Goal: Task Accomplishment & Management: Use online tool/utility

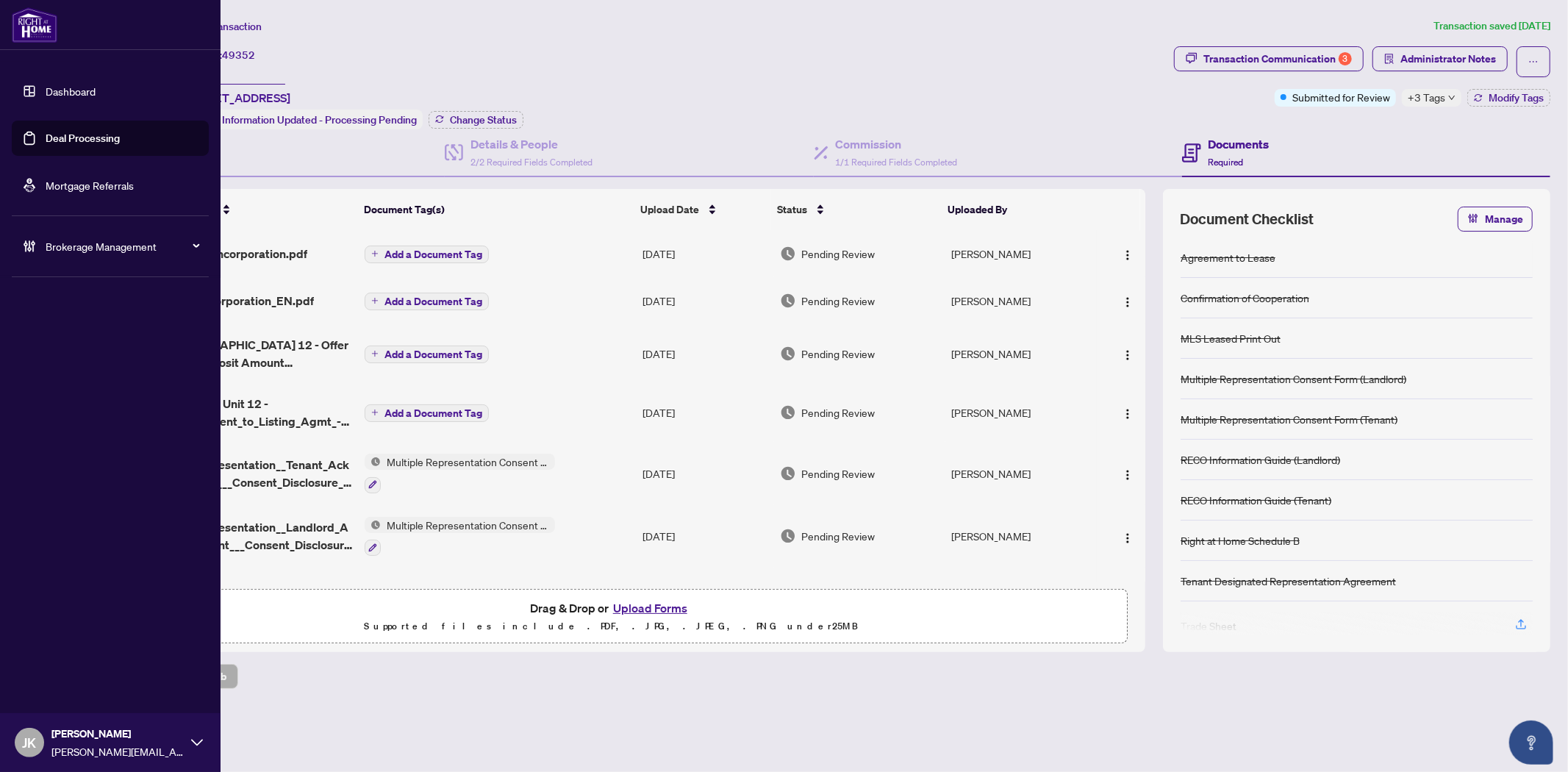
drag, startPoint x: 87, startPoint y: 133, endPoint x: 156, endPoint y: 131, distance: 69.0
click at [87, 133] on link "Deal Processing" at bounding box center [83, 138] width 74 height 13
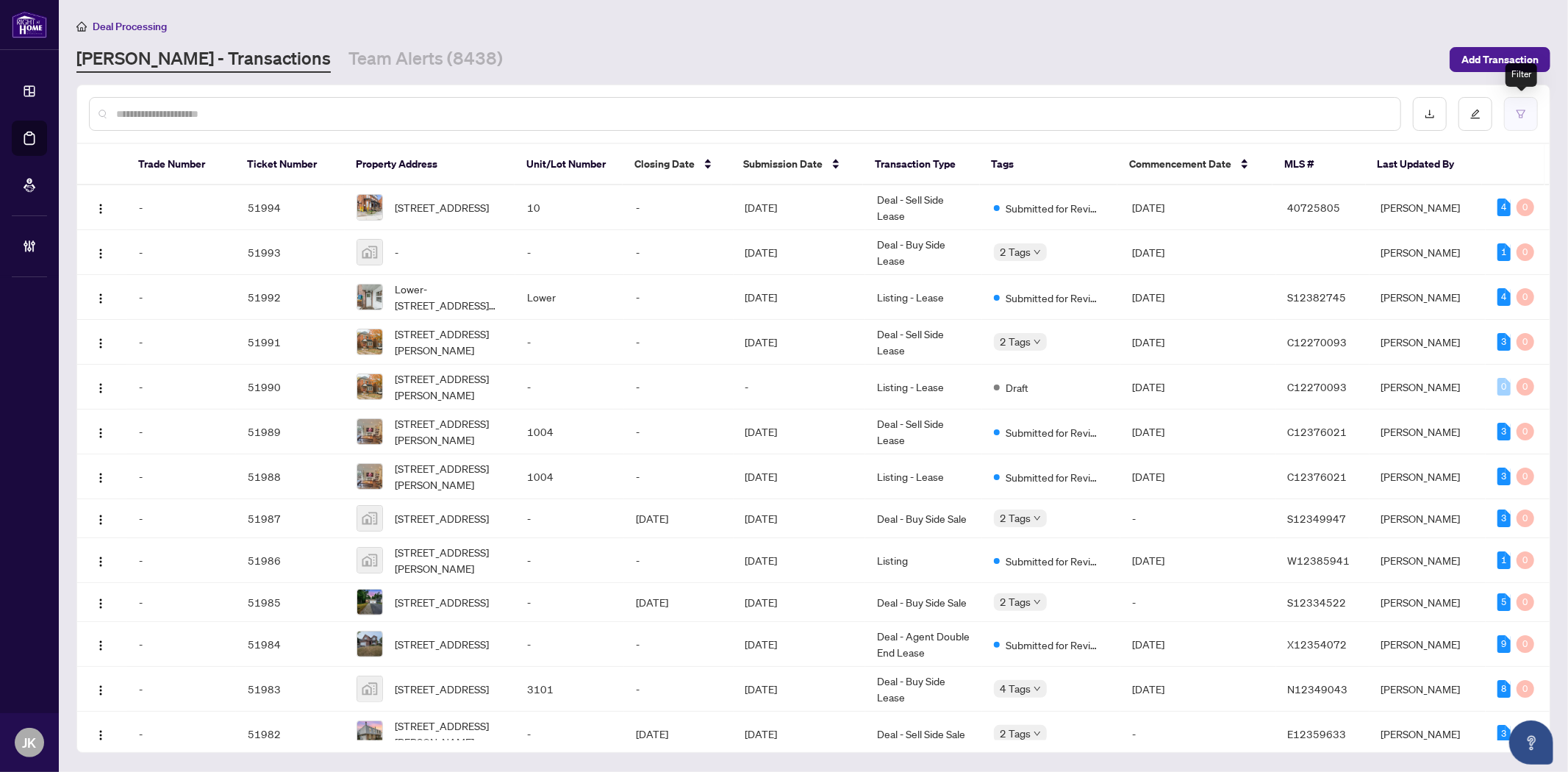
click at [1516, 109] on icon "filter" at bounding box center [1521, 114] width 10 height 10
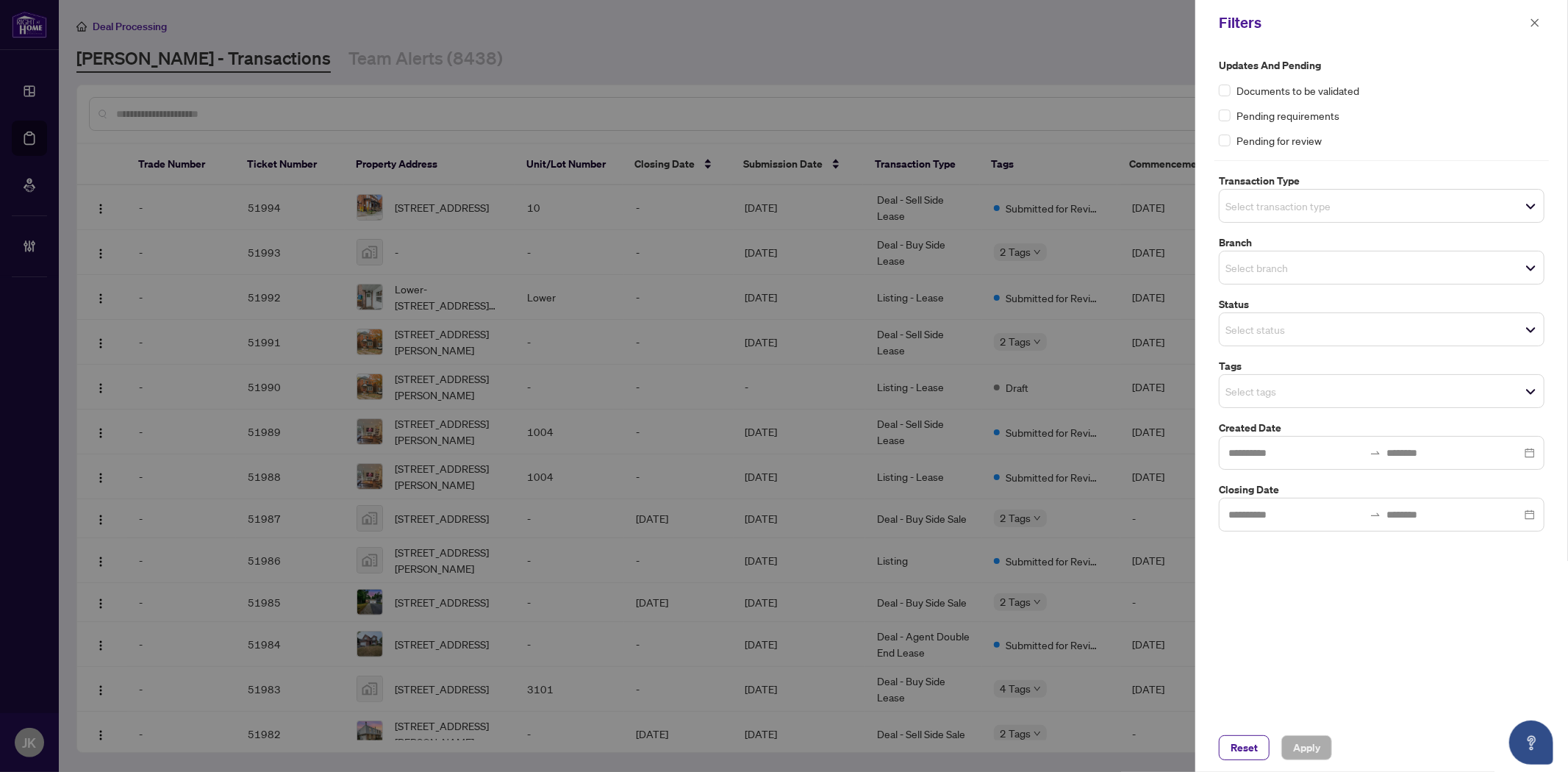
click at [1269, 210] on input "search" at bounding box center [1277, 206] width 103 height 17
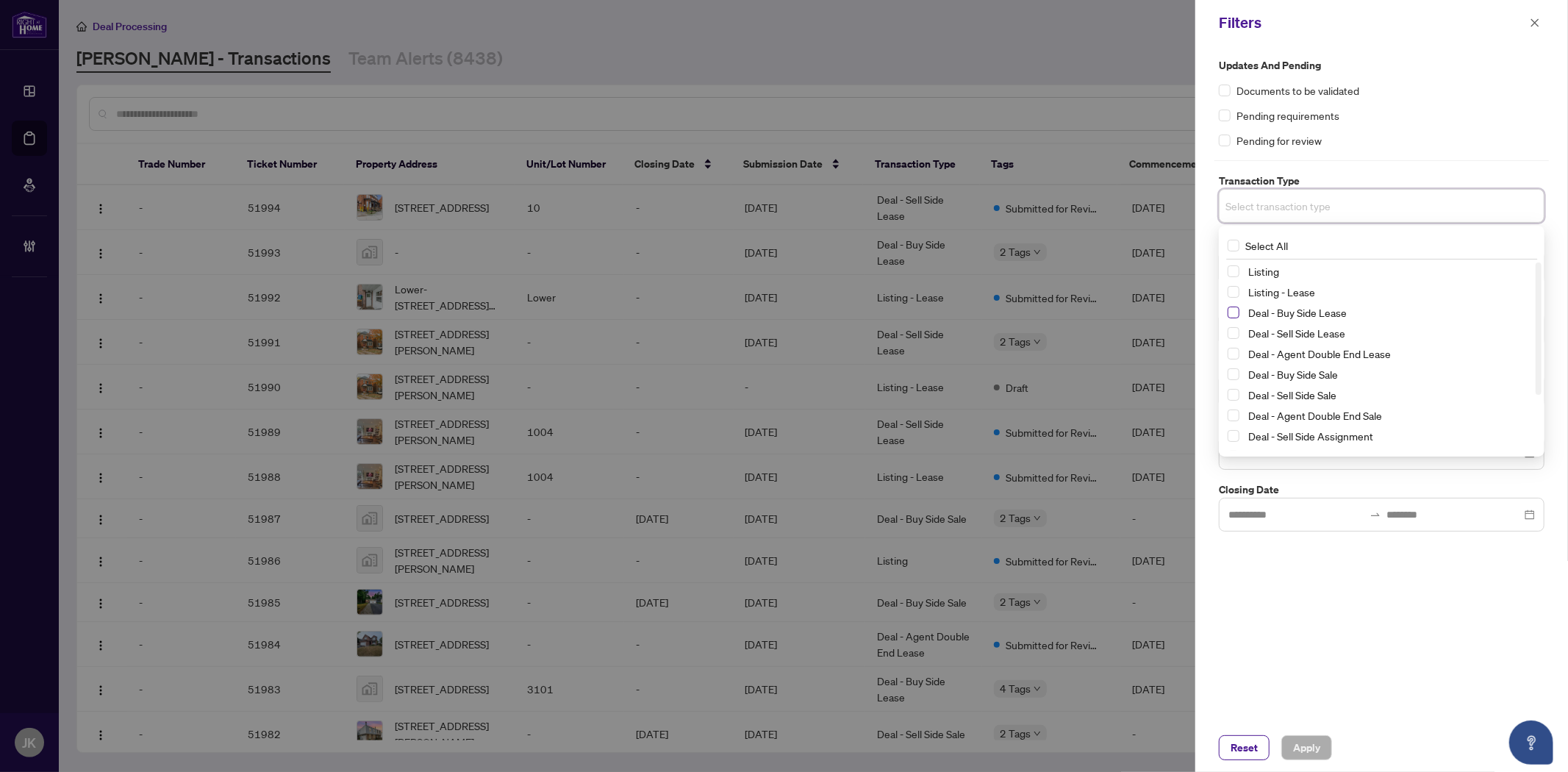
click at [1230, 312] on span "Select Deal - Buy Side Lease" at bounding box center [1233, 312] width 12 height 12
drag, startPoint x: 1230, startPoint y: 336, endPoint x: 1247, endPoint y: 360, distance: 29.4
click at [1231, 336] on span "Select Deal - Sell Side Lease" at bounding box center [1233, 336] width 12 height 12
drag, startPoint x: 1237, startPoint y: 360, endPoint x: 1236, endPoint y: 372, distance: 12.0
click at [1236, 360] on span "Select Deal - Agent Double End Lease" at bounding box center [1233, 357] width 12 height 12
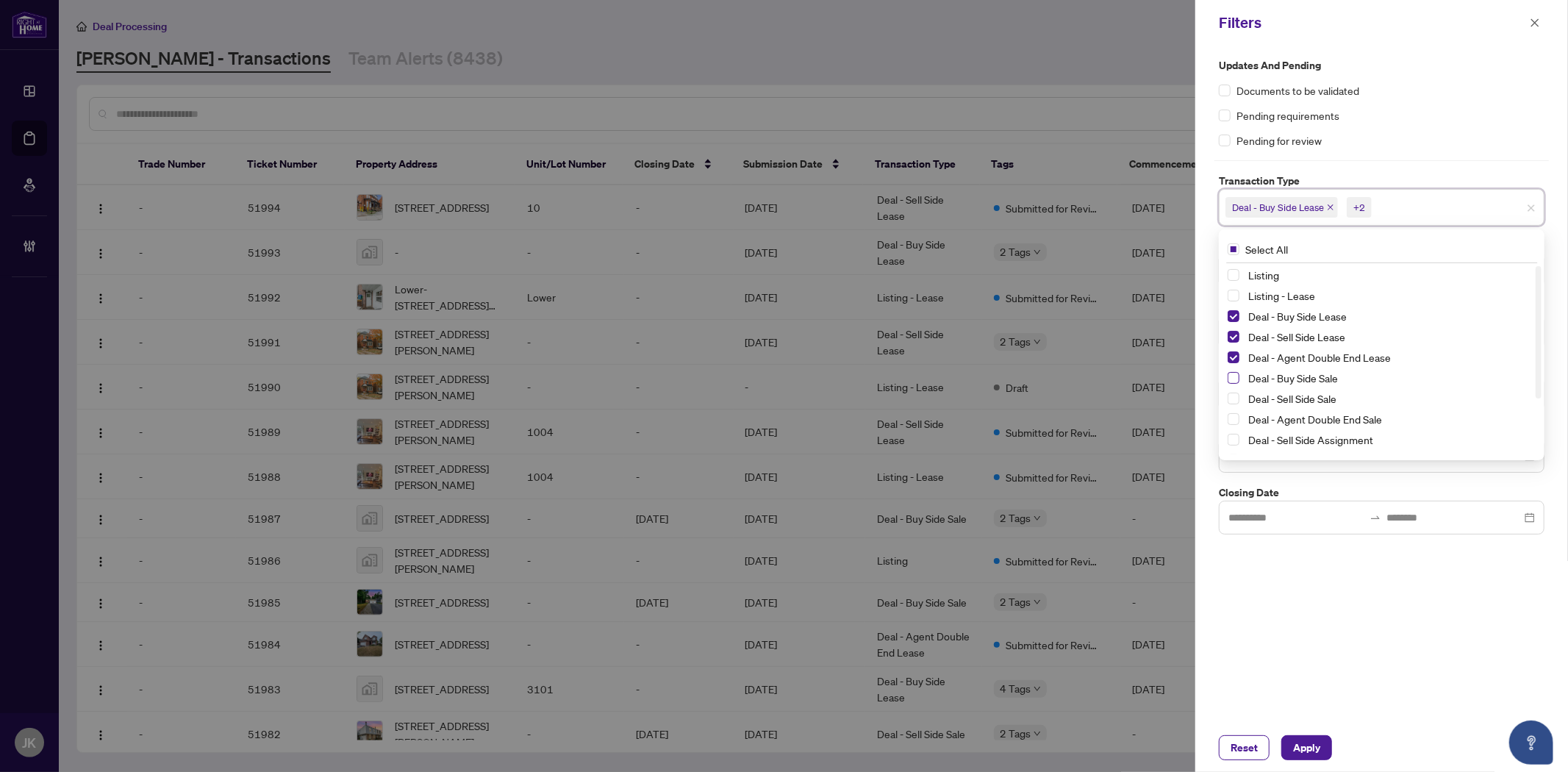
click at [1236, 373] on span "Select Deal - Buy Side Sale" at bounding box center [1233, 377] width 12 height 12
click at [1232, 400] on span "Select Deal - Sell Side Sale" at bounding box center [1233, 398] width 12 height 12
drag, startPoint x: 1232, startPoint y: 412, endPoint x: 1239, endPoint y: 432, distance: 21.2
click at [1232, 419] on span "Select Deal - Agent Double End Sale" at bounding box center [1233, 418] width 12 height 12
drag, startPoint x: 1236, startPoint y: 445, endPoint x: 1394, endPoint y: 436, distance: 158.3
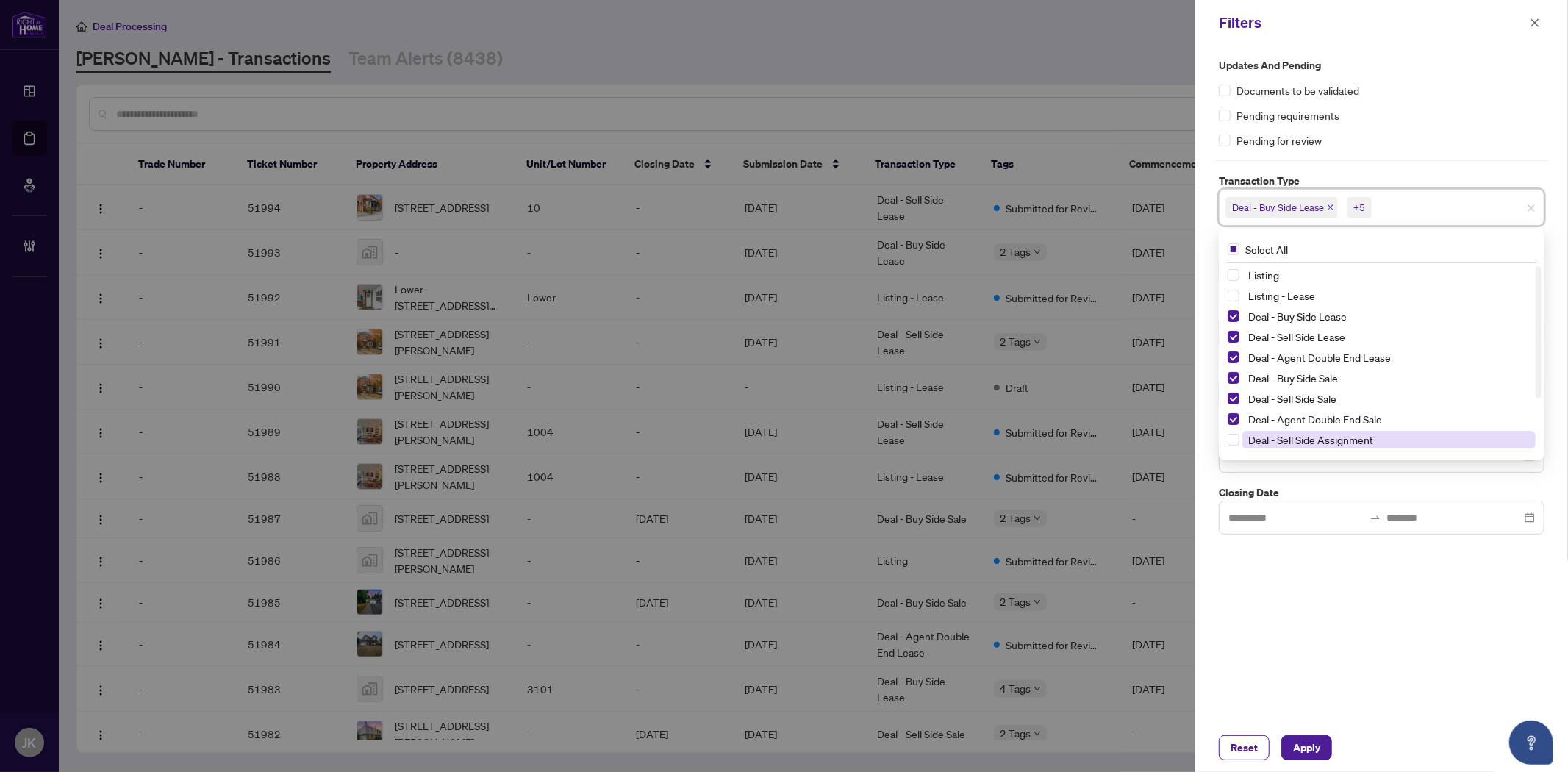
click at [1236, 445] on div "Deal - Sell Side Assignment" at bounding box center [1382, 440] width 308 height 17
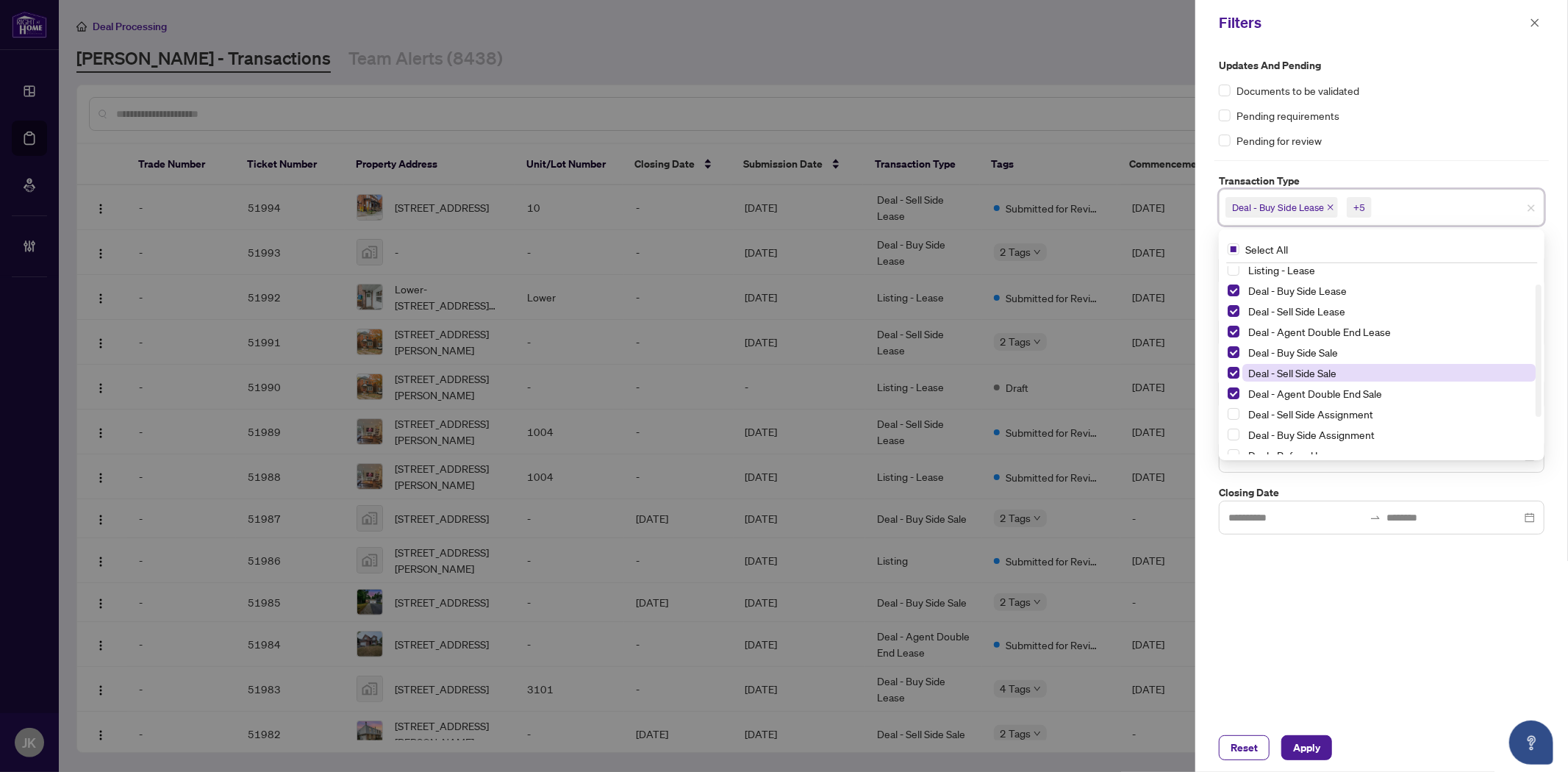
scroll to position [29, 0]
click at [1534, 364] on div "Listing - Lease Deal - Buy Side Lease Deal - Sell Side Lease Deal - Agent Doubl…" at bounding box center [1381, 360] width 320 height 188
click at [1226, 405] on div "Listing - Lease Deal - Buy Side Lease Deal - Sell Side Lease Deal - Agent Doubl…" at bounding box center [1381, 370] width 320 height 227
drag, startPoint x: 1232, startPoint y: 411, endPoint x: 1232, endPoint y: 426, distance: 15.0
click at [1232, 417] on div "Deal - Sell Side Assignment" at bounding box center [1382, 410] width 308 height 17
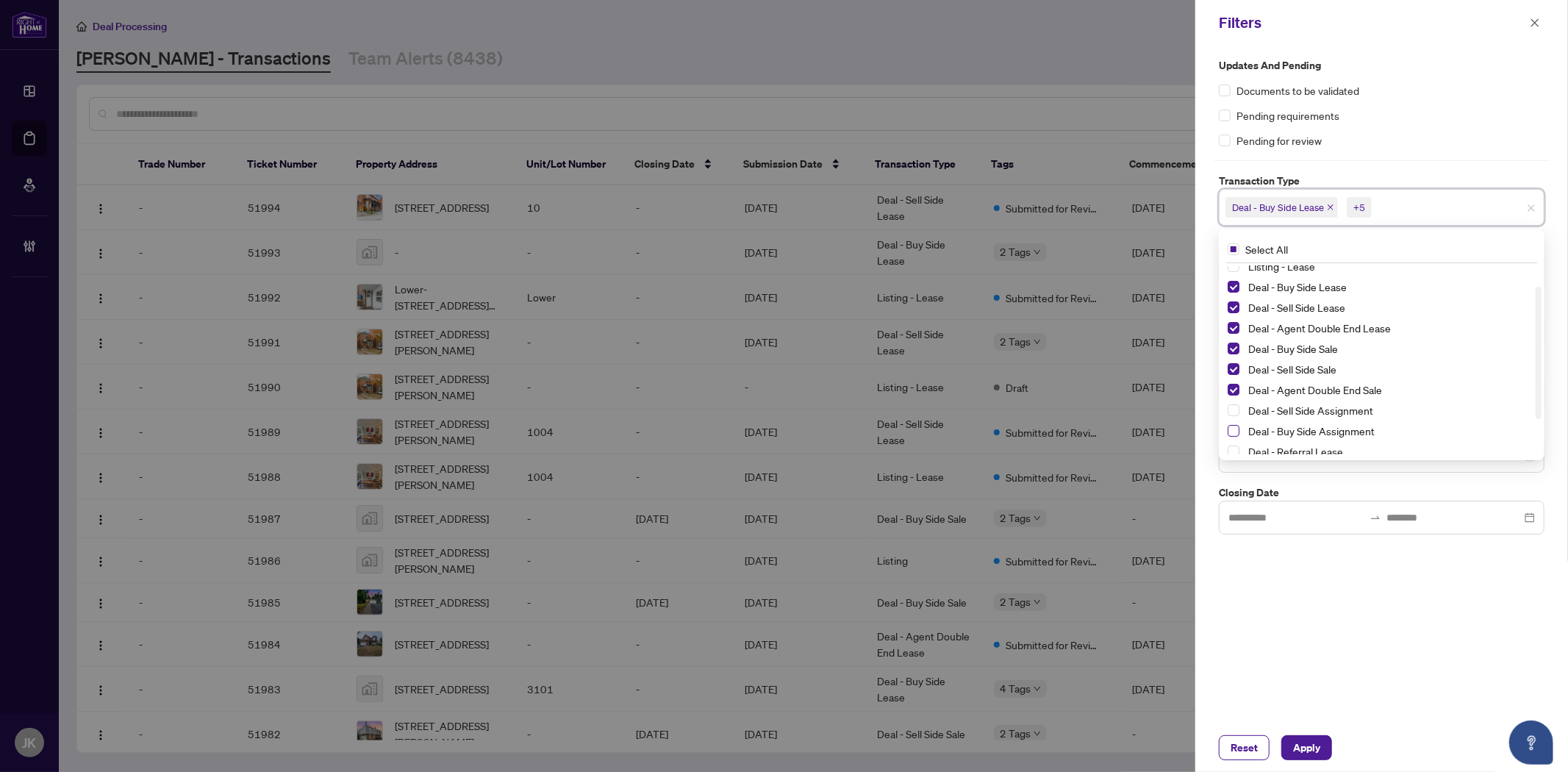
click at [1231, 429] on span "Select Deal - Buy Side Assignment" at bounding box center [1233, 430] width 12 height 12
click at [1236, 410] on span "Select Deal - Sell Side Assignment" at bounding box center [1233, 410] width 12 height 12
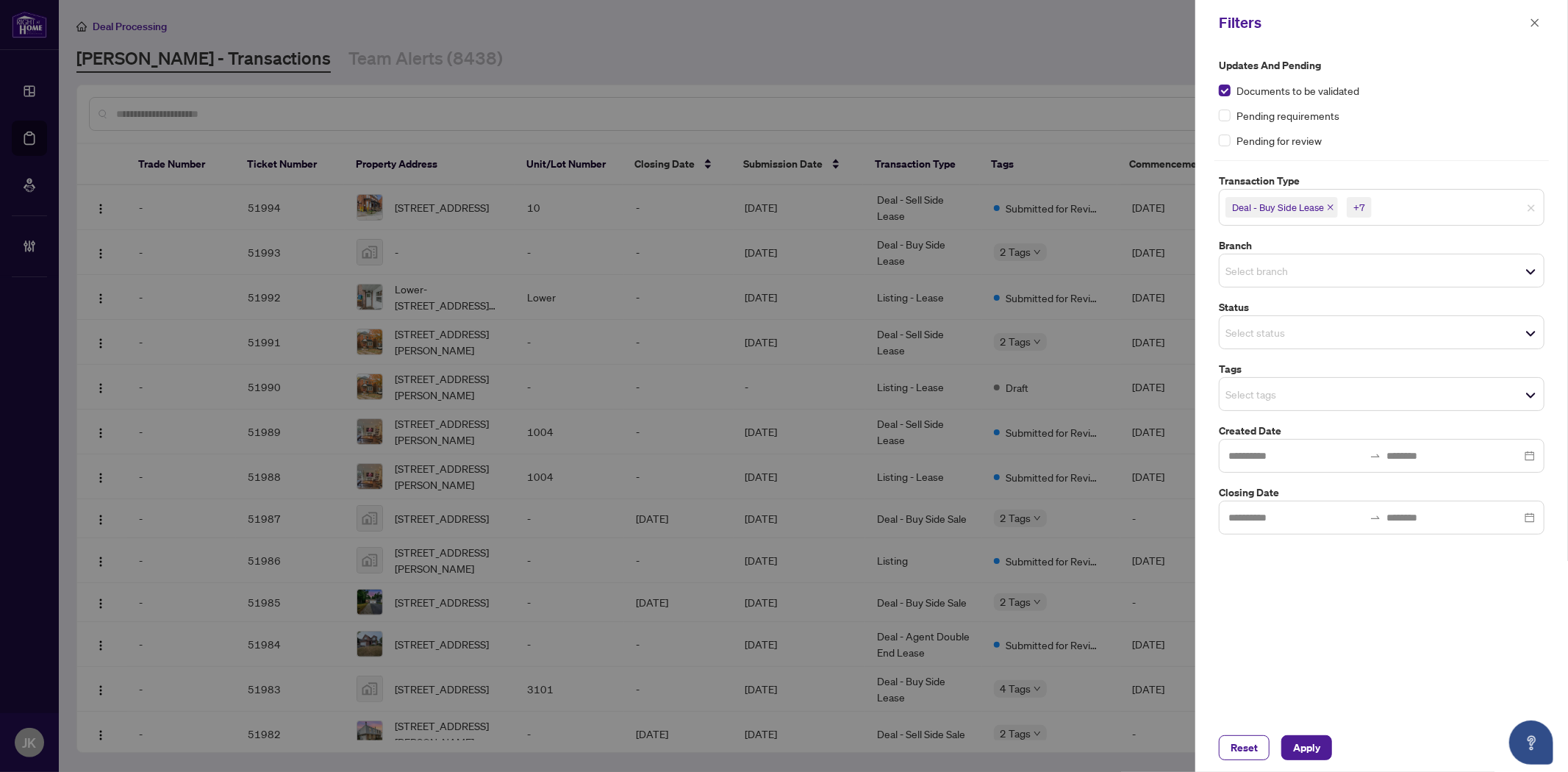
click at [1250, 273] on input "search" at bounding box center [1277, 270] width 103 height 17
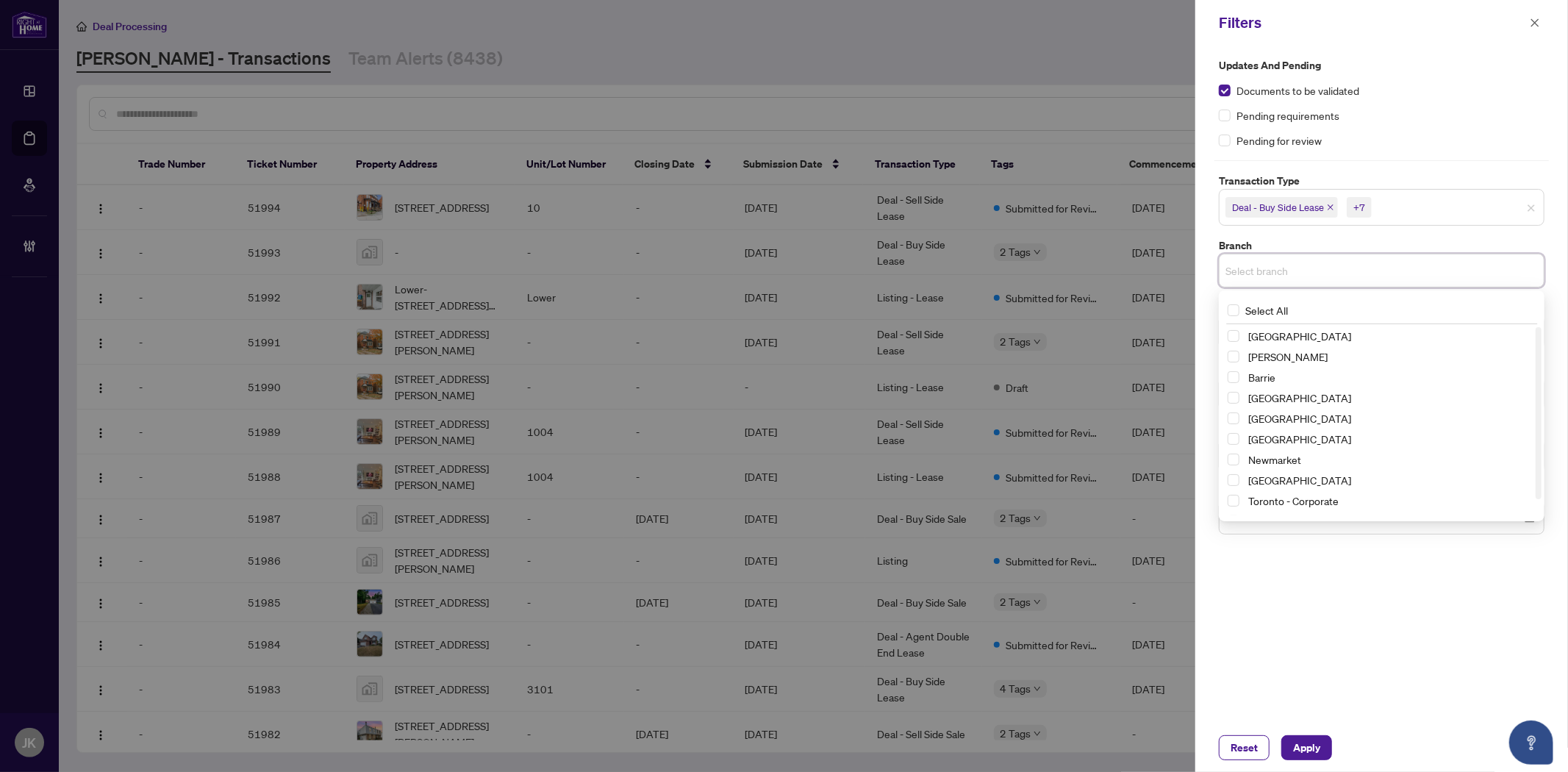
drag, startPoint x: 1232, startPoint y: 504, endPoint x: 1454, endPoint y: 623, distance: 251.9
click at [1232, 503] on span "Select Toronto - Corporate" at bounding box center [1233, 500] width 12 height 12
drag, startPoint x: 1540, startPoint y: 379, endPoint x: 1369, endPoint y: 481, distance: 199.1
click at [1533, 450] on div "[GEOGRAPHIC_DATA] [GEOGRAPHIC_DATA][PERSON_NAME][GEOGRAPHIC_DATA] [GEOGRAPHIC_D…" at bounding box center [1381, 425] width 320 height 188
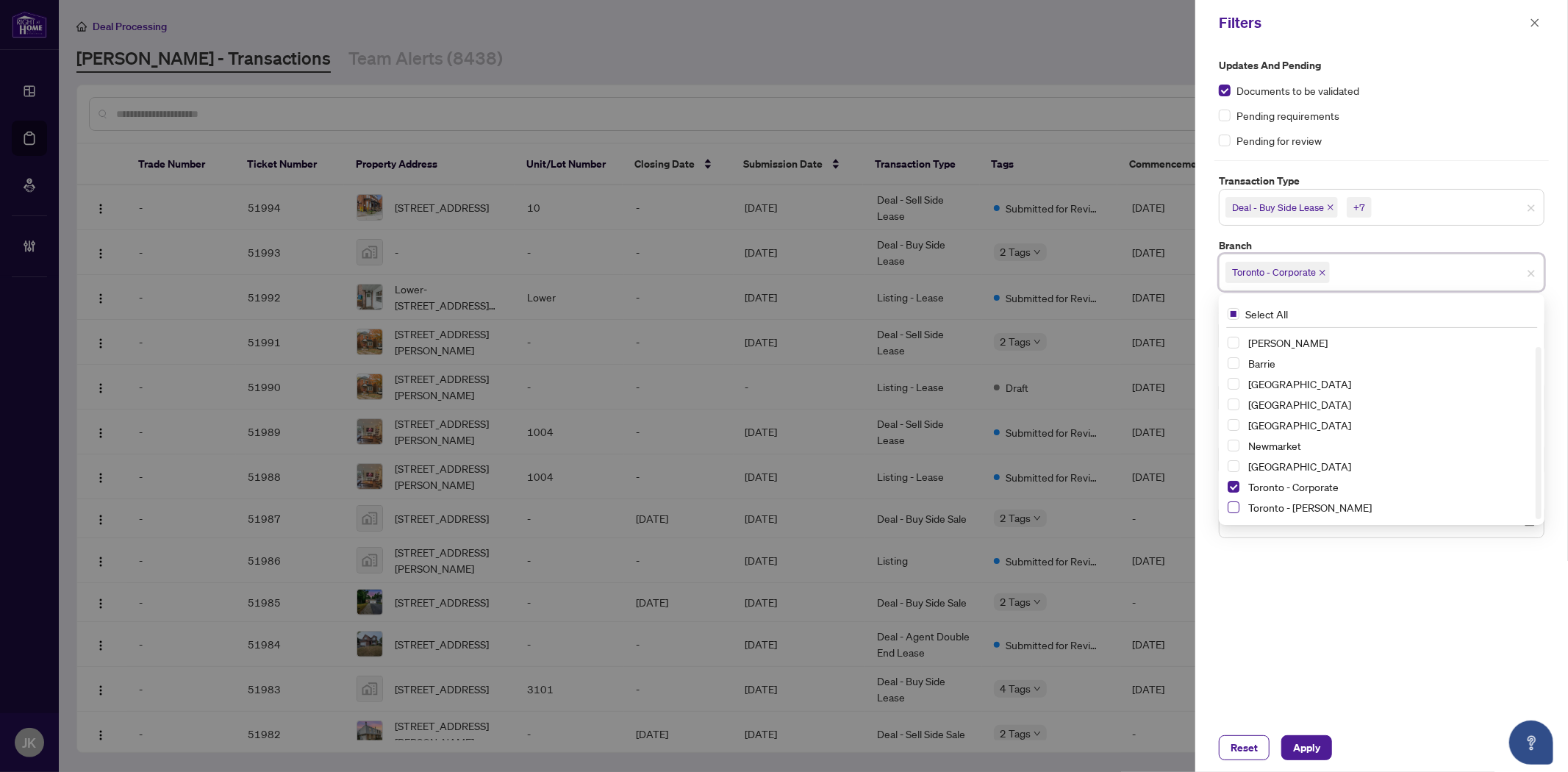
click at [1235, 505] on span "Select Toronto - Don Mills" at bounding box center [1233, 507] width 12 height 12
click at [1311, 593] on div "Updates and Pending Documents to be validated Pending requirements Pending for …" at bounding box center [1382, 384] width 373 height 677
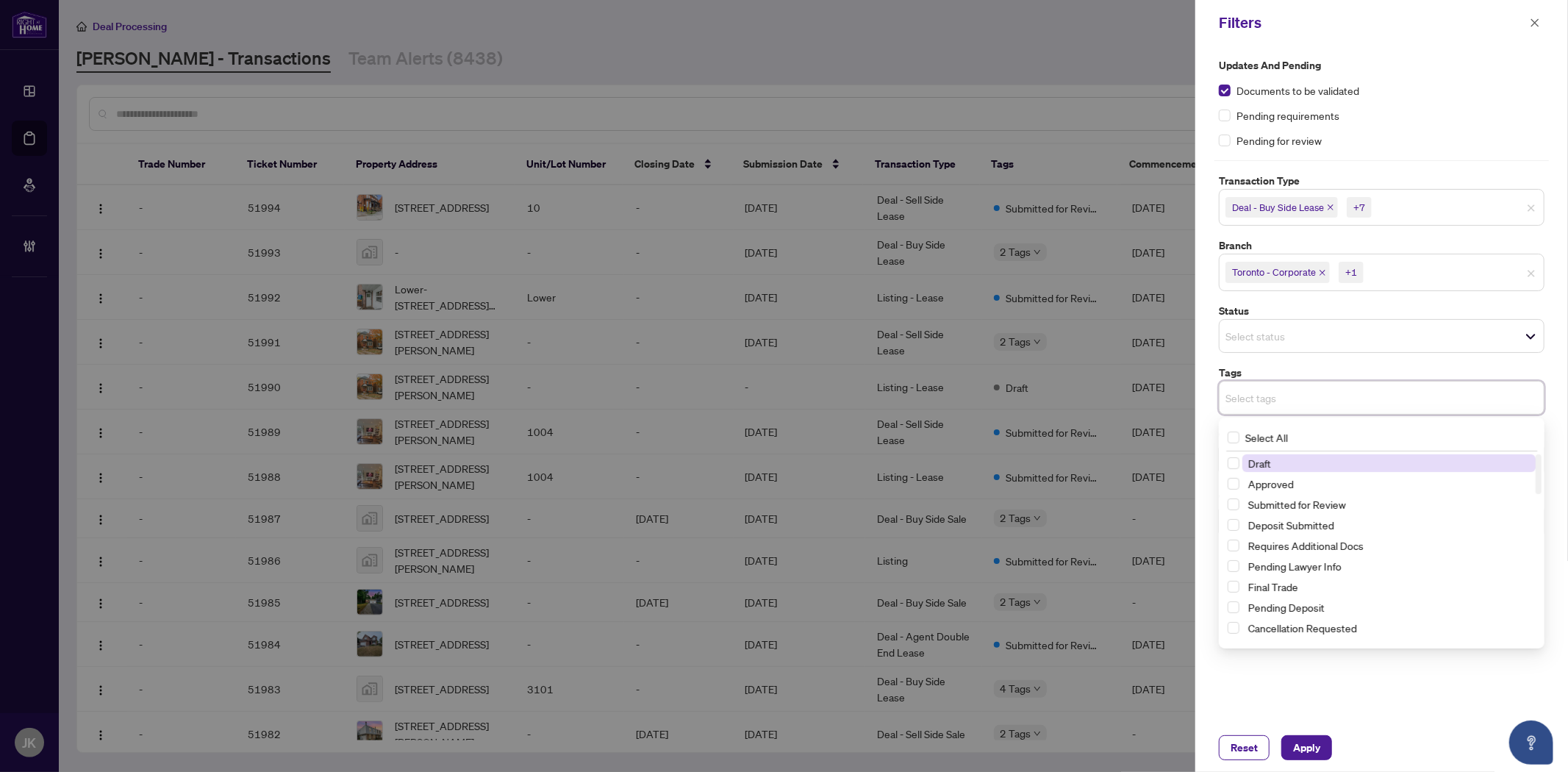
click at [1247, 398] on input "search" at bounding box center [1277, 398] width 103 height 17
click at [1235, 523] on span "Select Deposit Submitted" at bounding box center [1233, 524] width 12 height 12
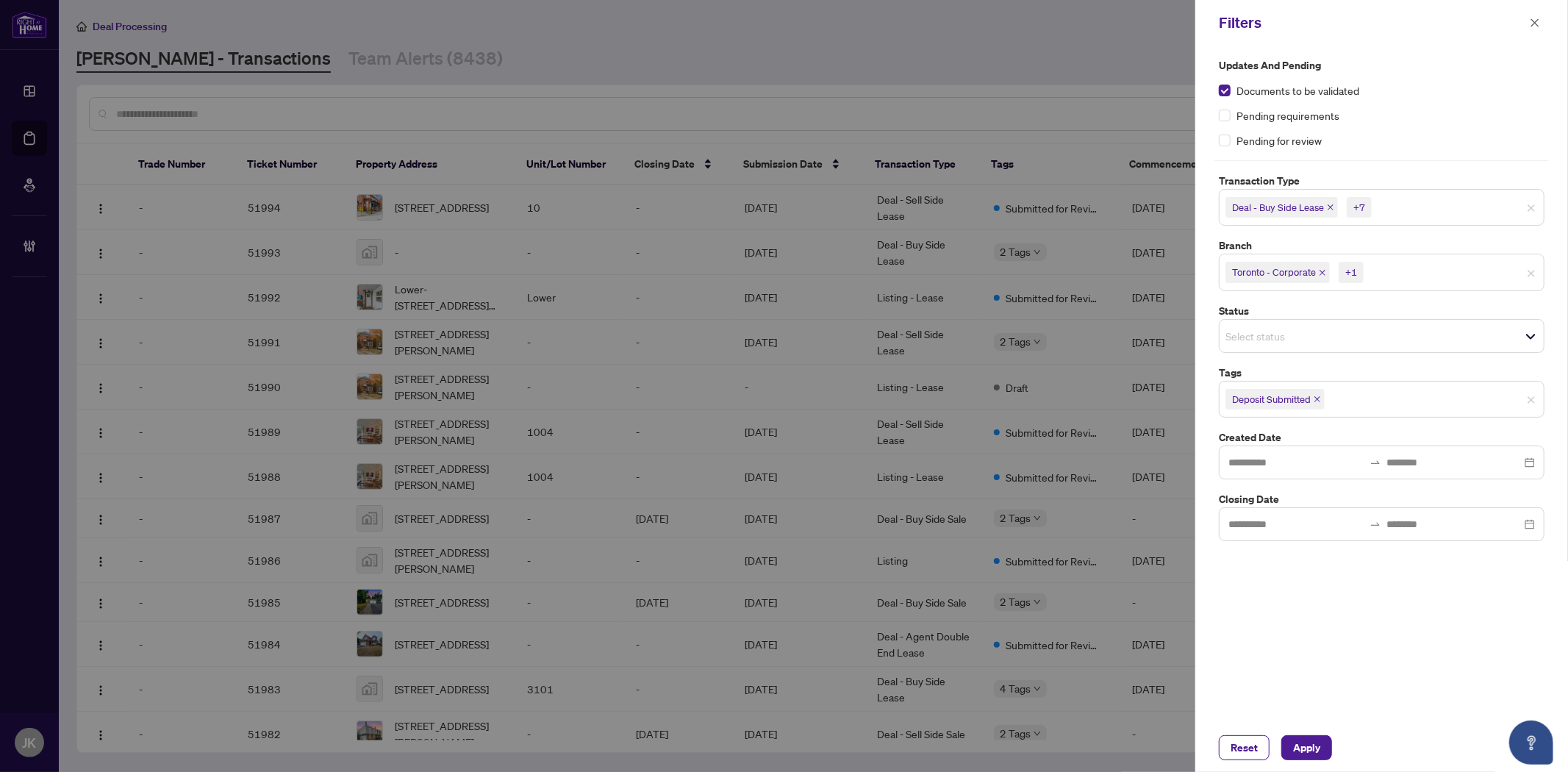
drag, startPoint x: 1298, startPoint y: 743, endPoint x: 1146, endPoint y: 767, distance: 153.9
click at [1296, 743] on span "Apply" at bounding box center [1307, 748] width 27 height 24
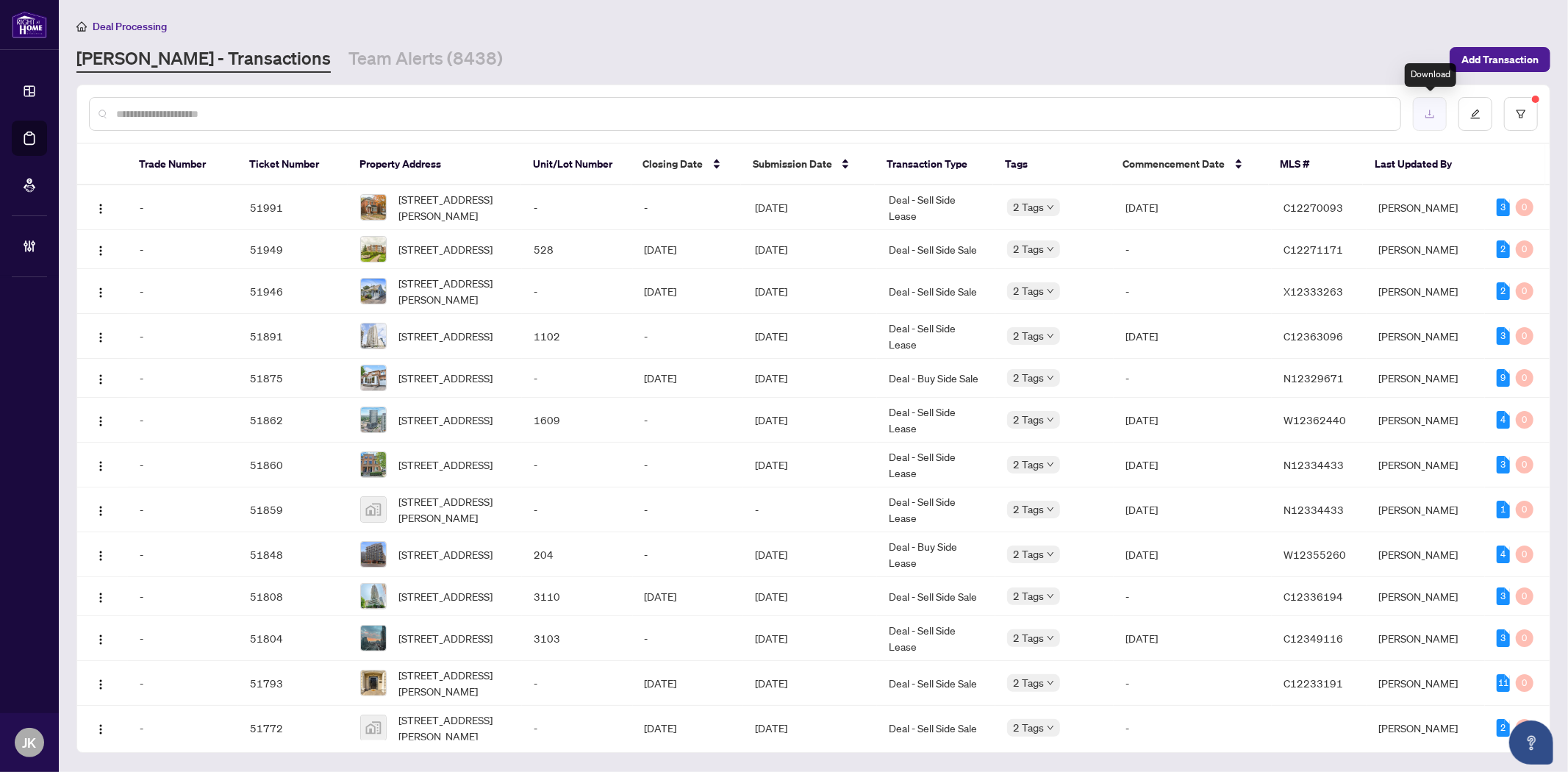
click at [1431, 111] on icon "download" at bounding box center [1429, 114] width 10 height 10
click at [1526, 107] on button "button" at bounding box center [1521, 114] width 34 height 34
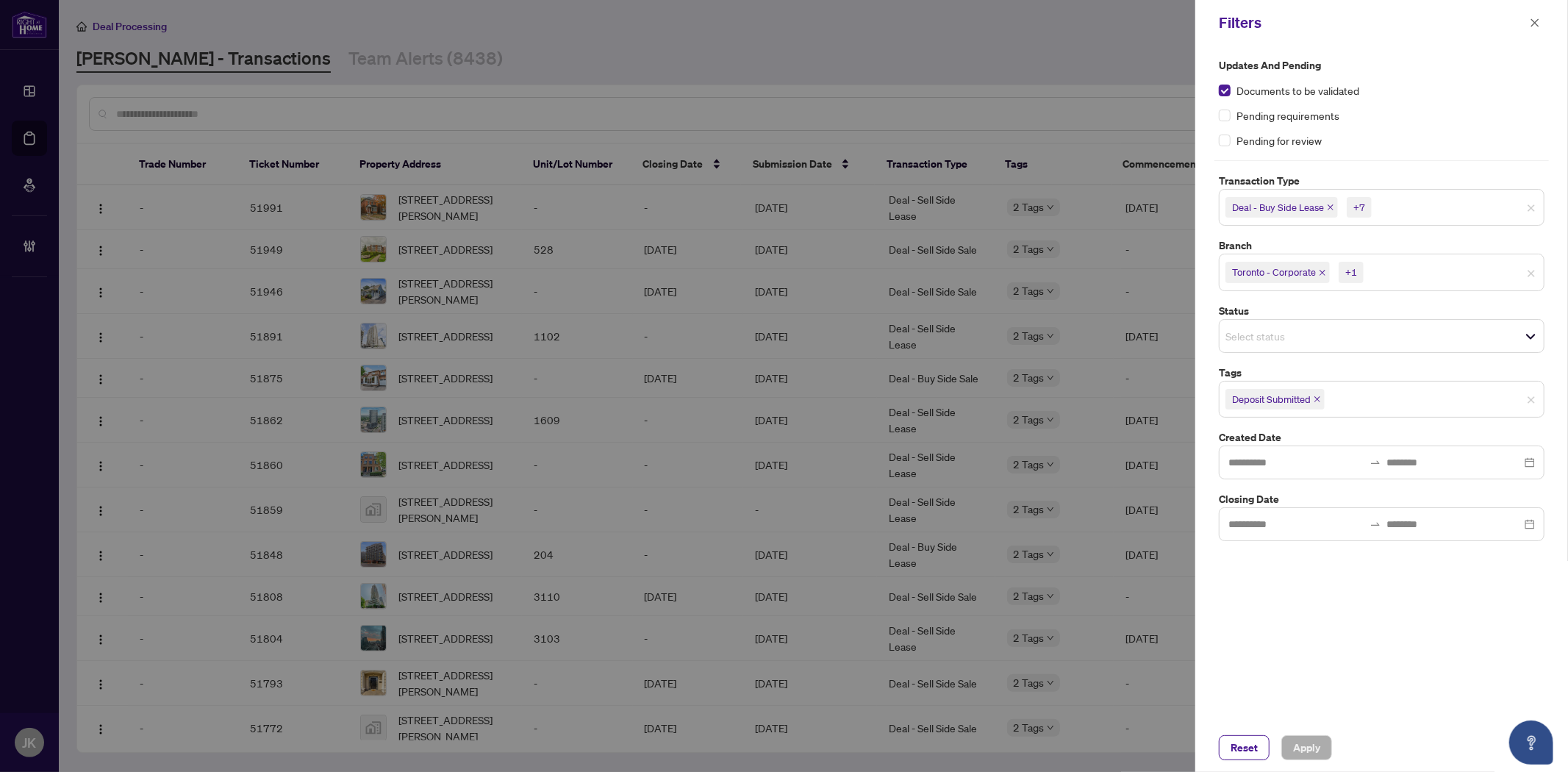
click at [1362, 334] on span "Select status" at bounding box center [1382, 335] width 324 height 21
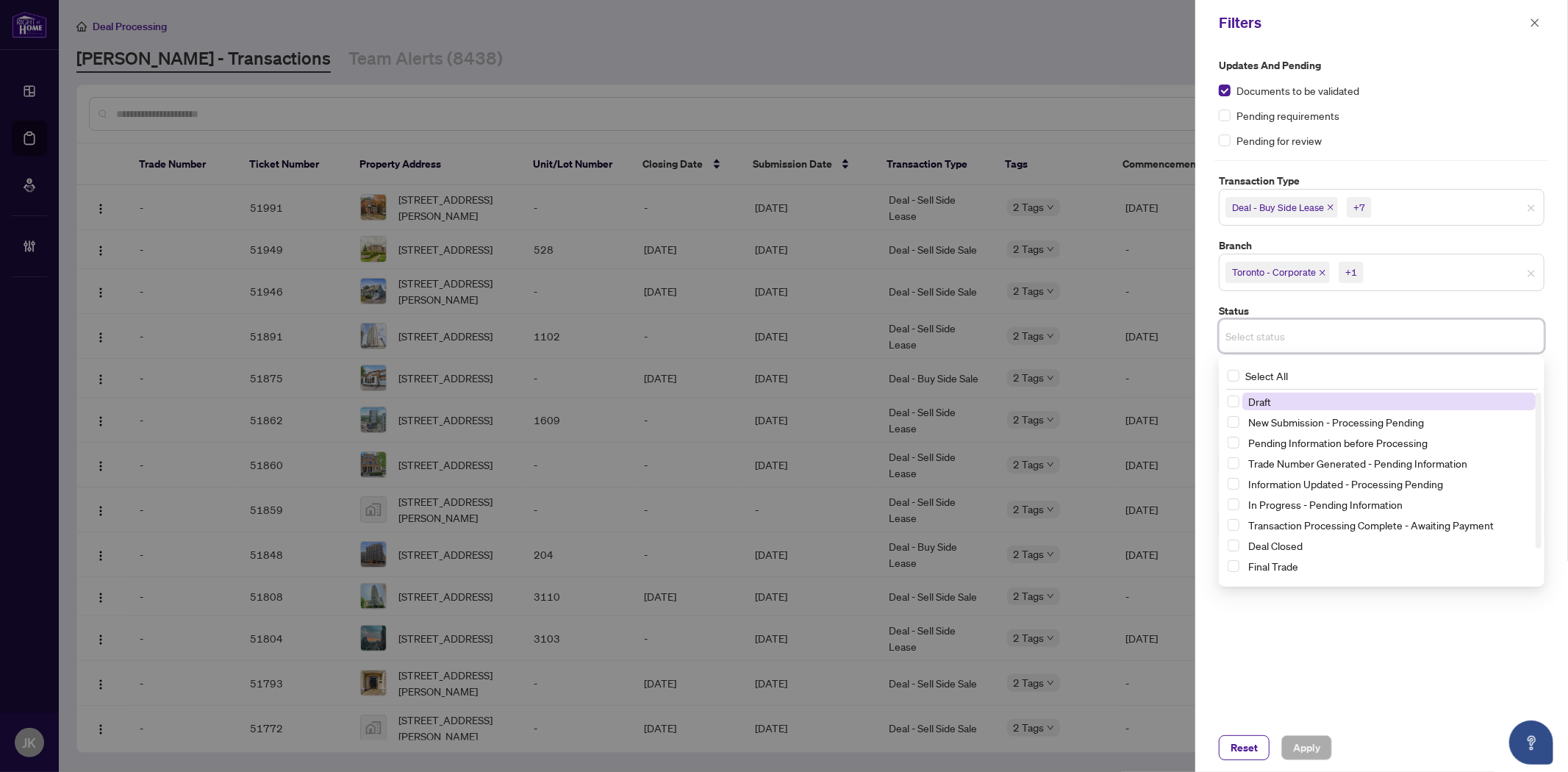
click at [1362, 334] on span "Select status" at bounding box center [1382, 335] width 324 height 21
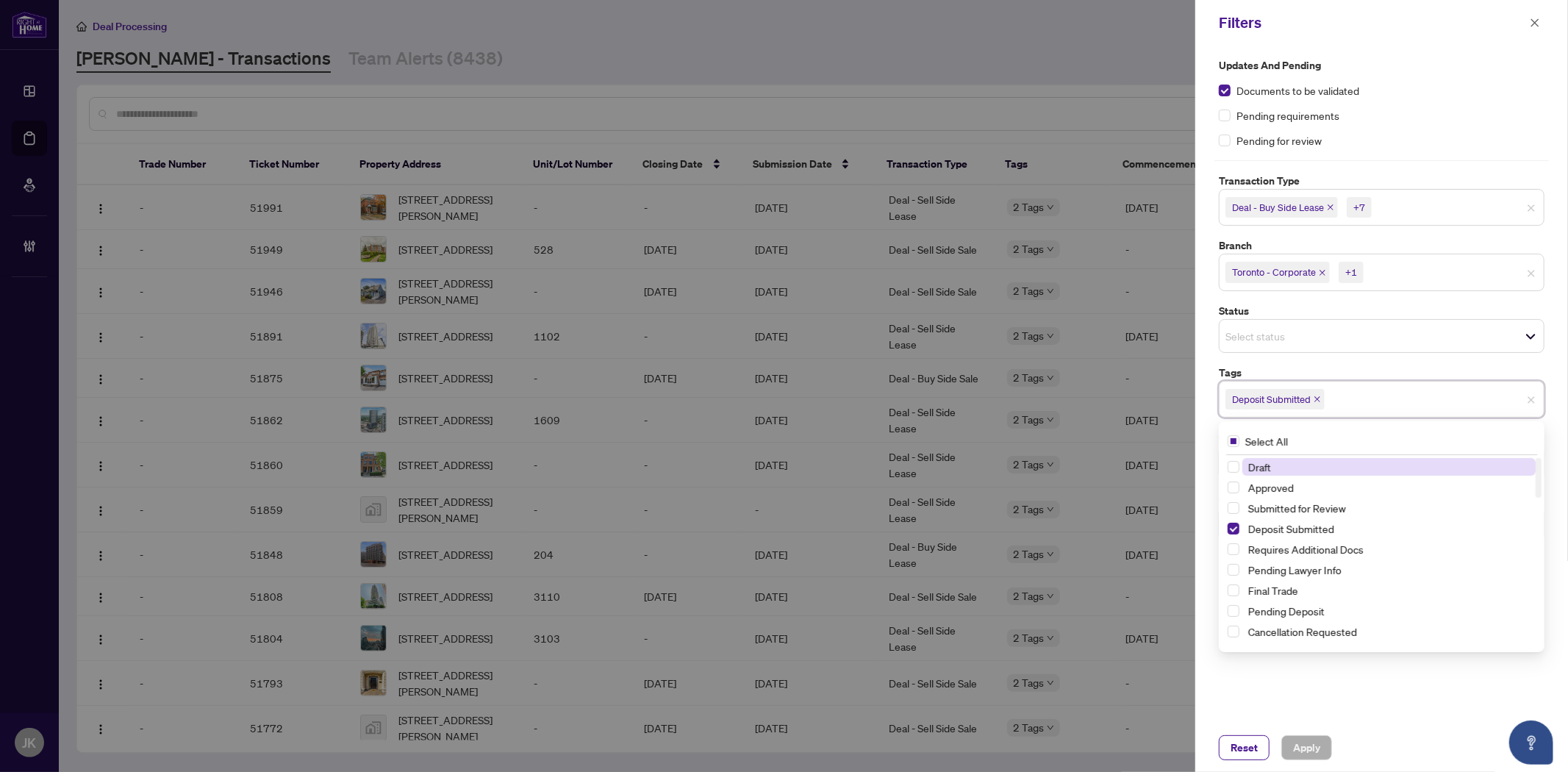
click at [1372, 406] on input "search" at bounding box center [1379, 399] width 103 height 17
click at [1230, 524] on span "Select Deposit Submitted" at bounding box center [1233, 528] width 12 height 12
click at [1236, 503] on span "Select Submitted for Review" at bounding box center [1233, 504] width 12 height 12
click at [1315, 748] on span "Apply" at bounding box center [1307, 748] width 27 height 24
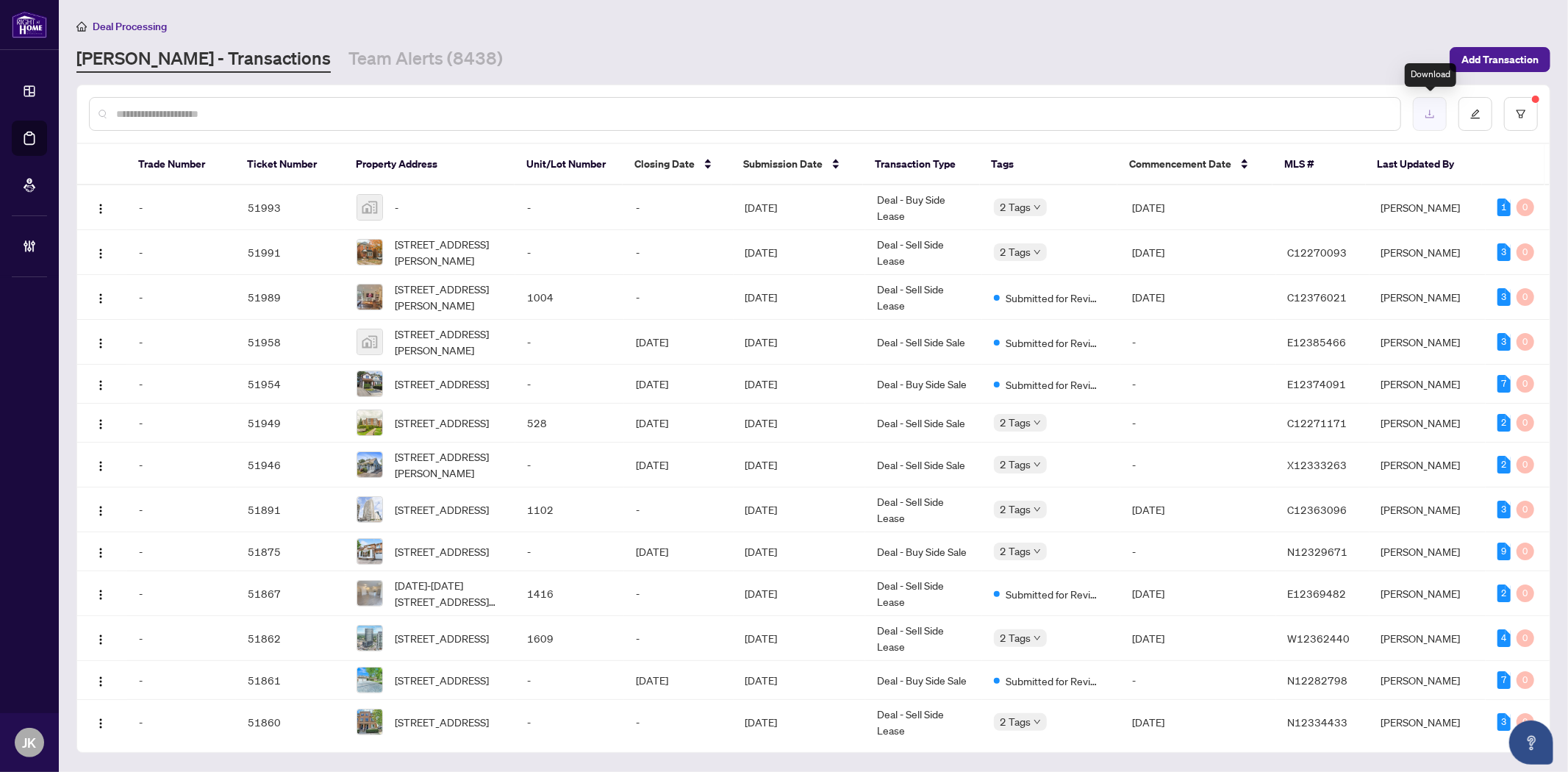
click at [1420, 109] on button "button" at bounding box center [1430, 114] width 34 height 34
click at [1426, 115] on icon "download" at bounding box center [1429, 114] width 9 height 8
click at [1520, 111] on icon "filter" at bounding box center [1521, 114] width 10 height 10
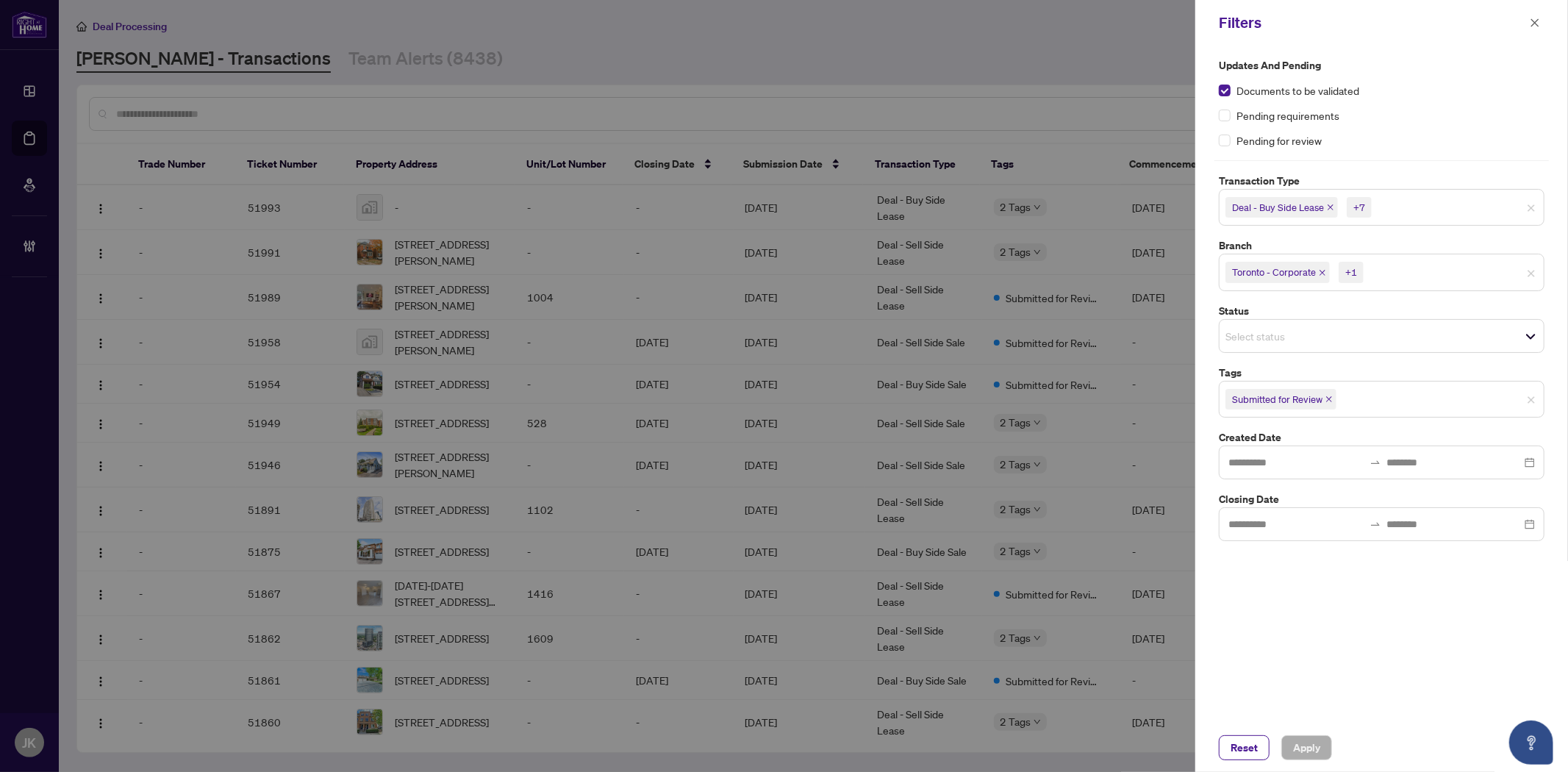
click at [1362, 339] on span "Select status" at bounding box center [1382, 335] width 324 height 21
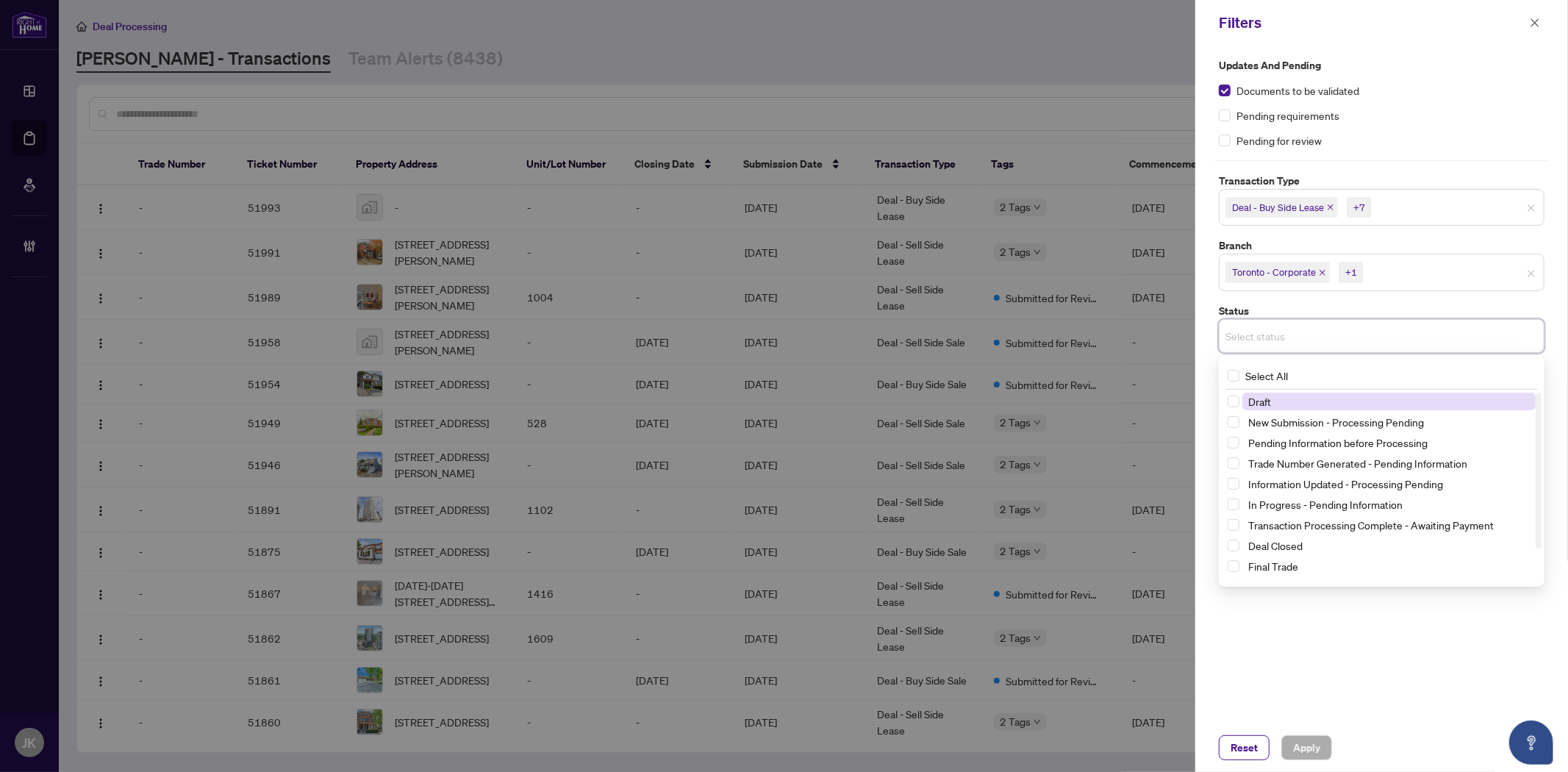
click at [1328, 338] on input "search" at bounding box center [1277, 335] width 103 height 17
click at [1520, 105] on div "Updates and Pending Documents to be validated Pending requirements Pending for …" at bounding box center [1382, 103] width 325 height 91
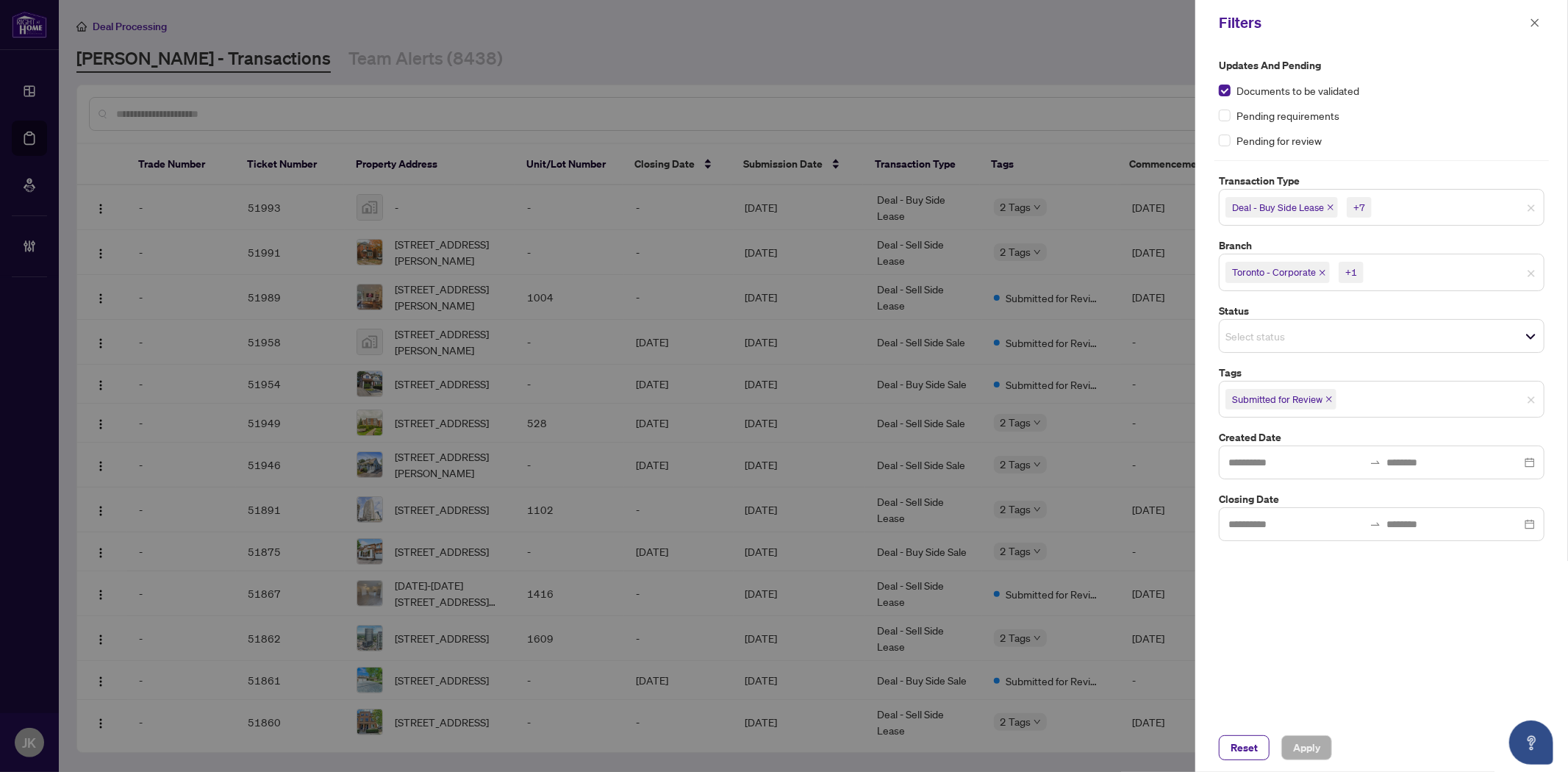
click at [1276, 331] on input "search" at bounding box center [1277, 335] width 103 height 17
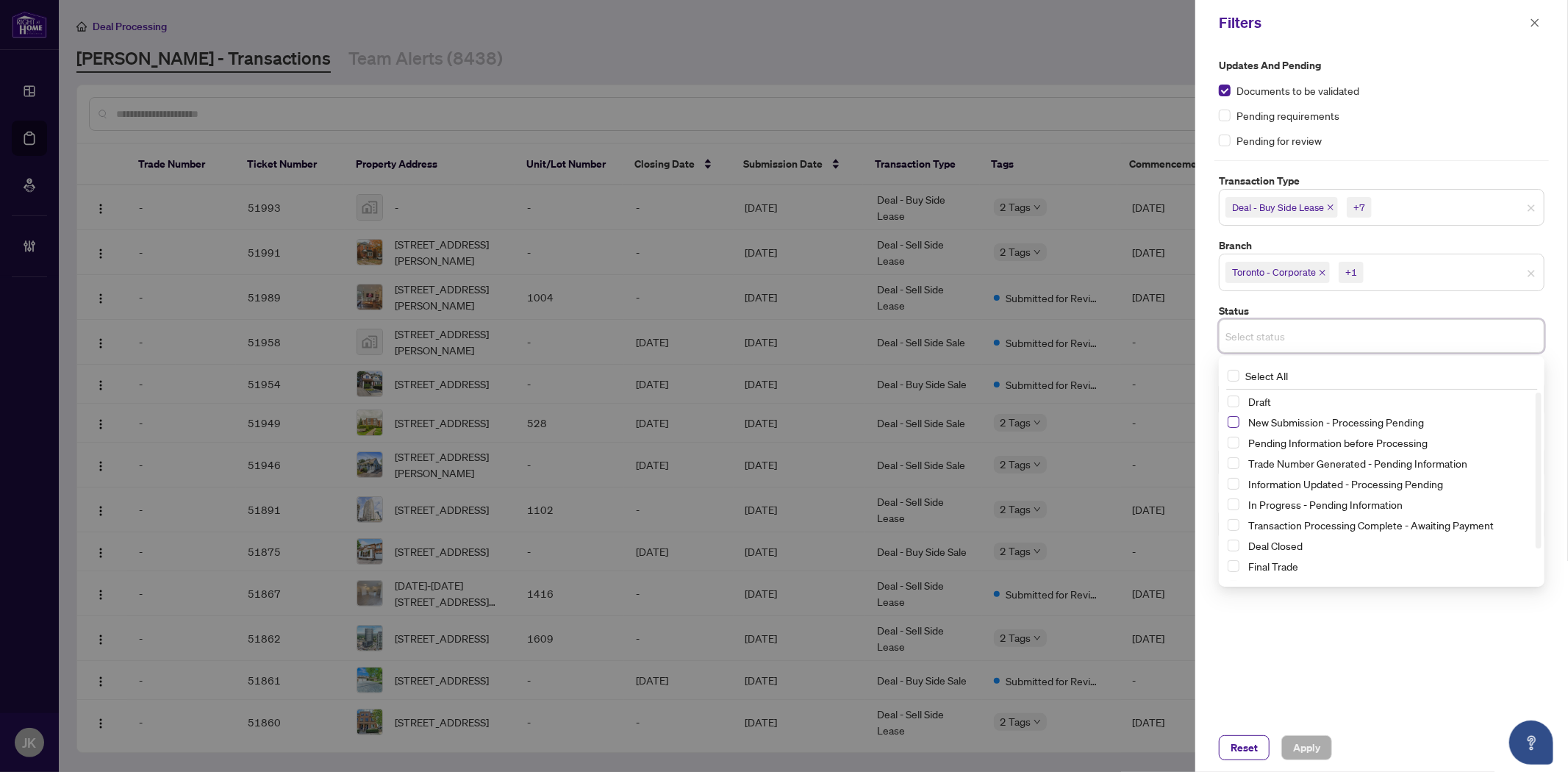
click at [1235, 424] on span "Select New Submission - Processing Pending" at bounding box center [1233, 422] width 12 height 12
click at [1296, 751] on span "Apply" at bounding box center [1307, 748] width 27 height 24
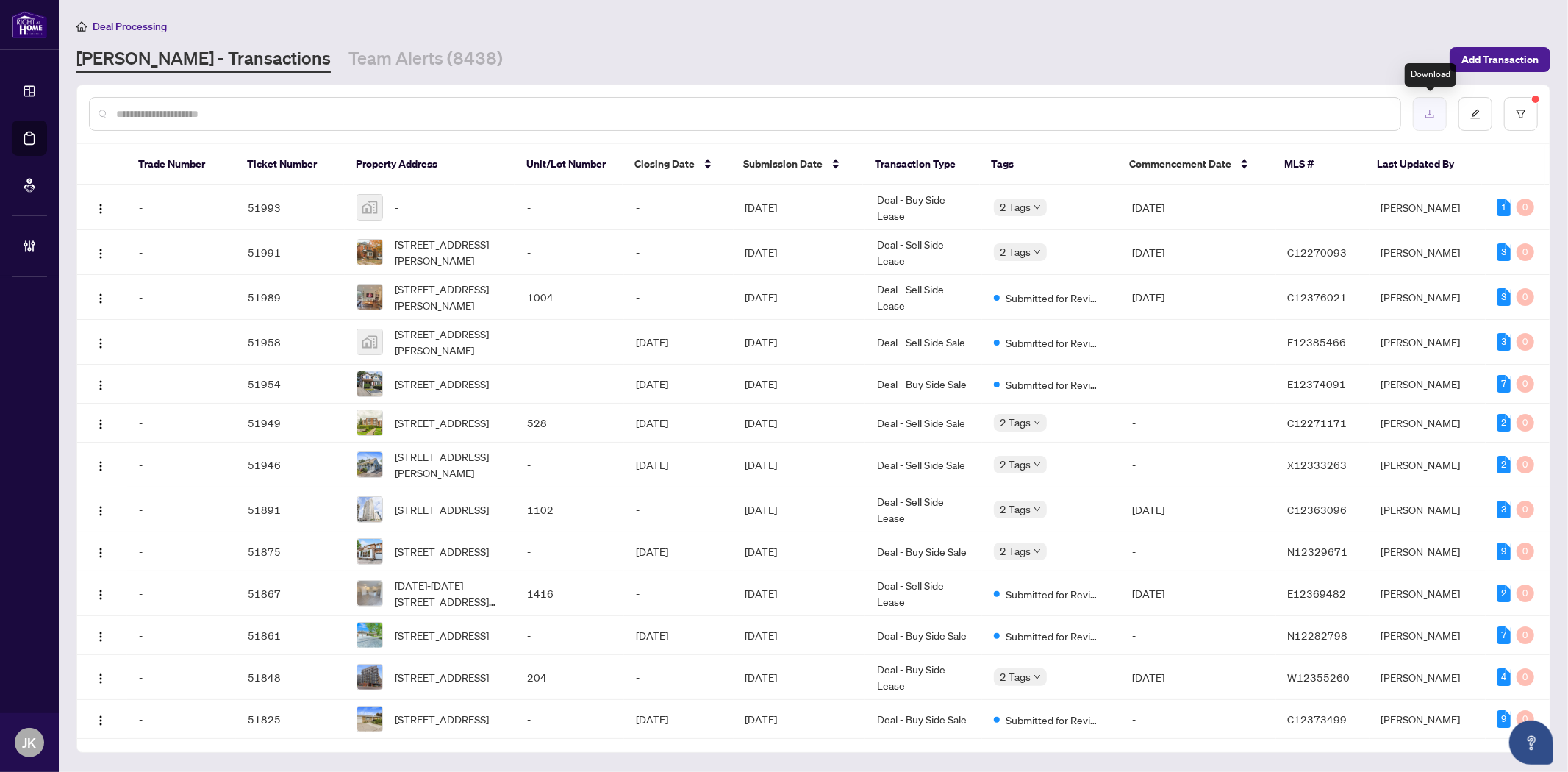
click at [1428, 114] on icon "download" at bounding box center [1429, 114] width 10 height 10
click at [1515, 111] on button "button" at bounding box center [1521, 114] width 34 height 34
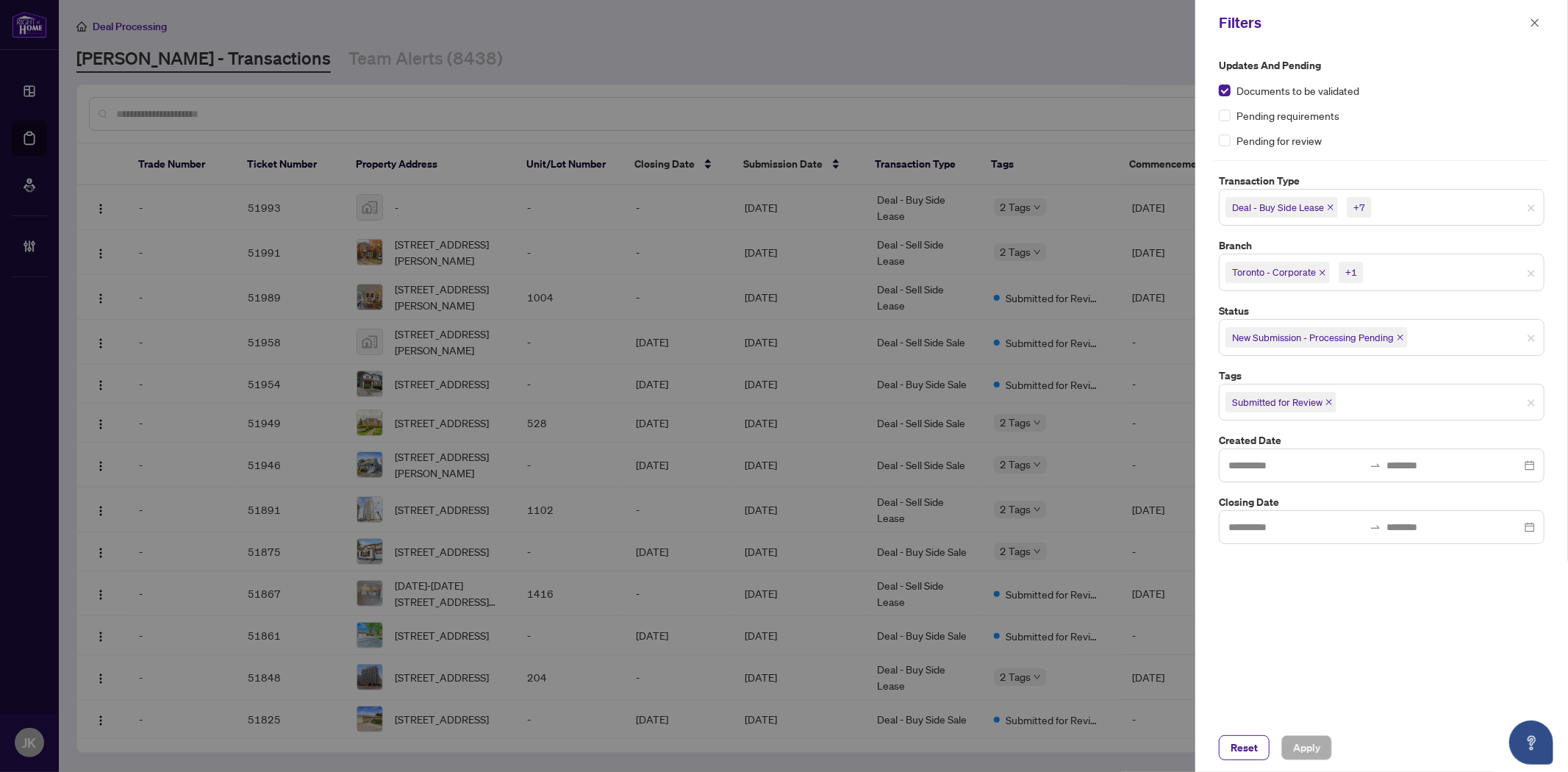
click at [1401, 336] on icon "close" at bounding box center [1400, 337] width 6 height 6
click at [1383, 201] on input "search" at bounding box center [1426, 207] width 103 height 17
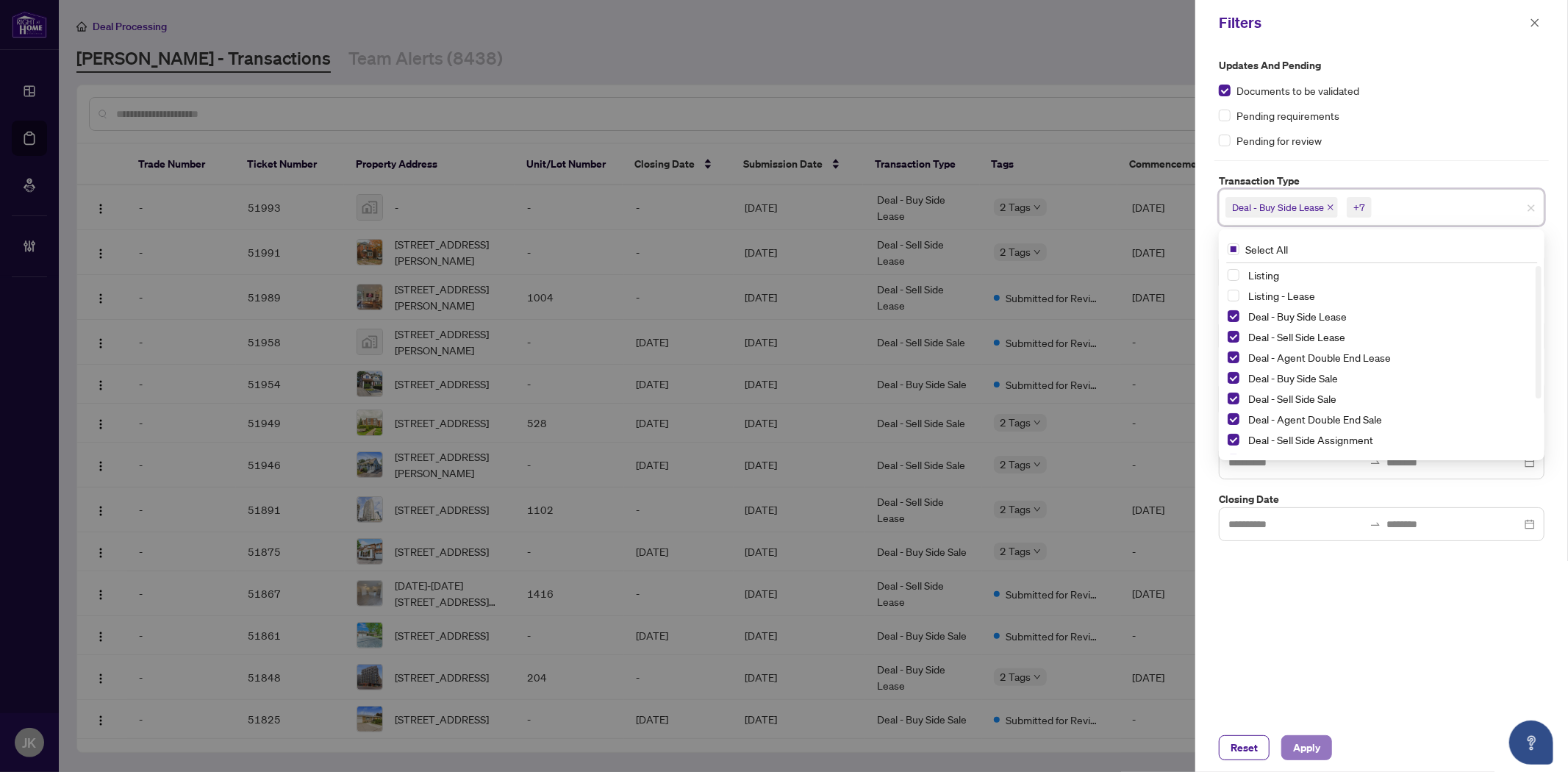
click at [1297, 744] on span "Apply" at bounding box center [1307, 748] width 27 height 24
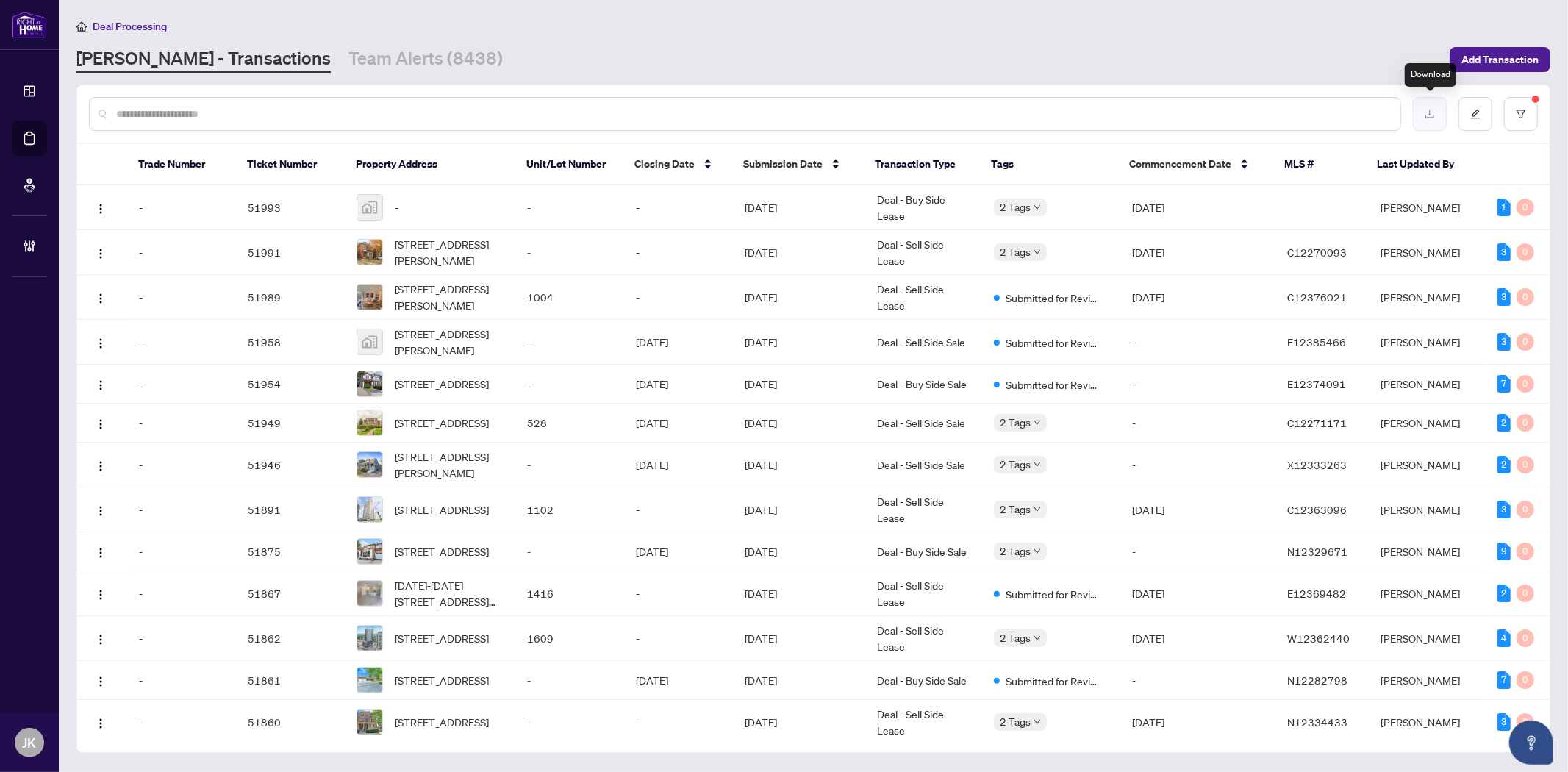
click at [1434, 111] on icon "download" at bounding box center [1429, 114] width 10 height 10
